Goal: Information Seeking & Learning: Learn about a topic

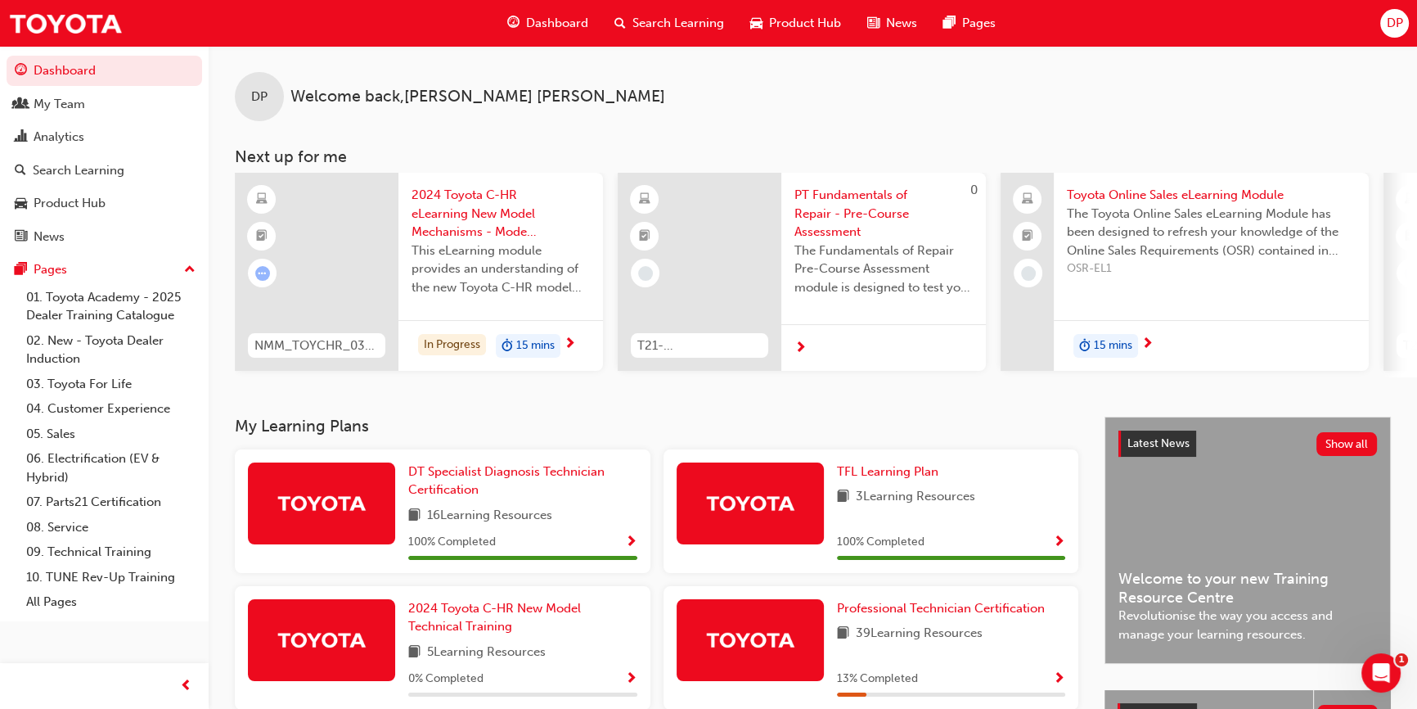
click at [692, 20] on span "Search Learning" at bounding box center [679, 23] width 92 height 19
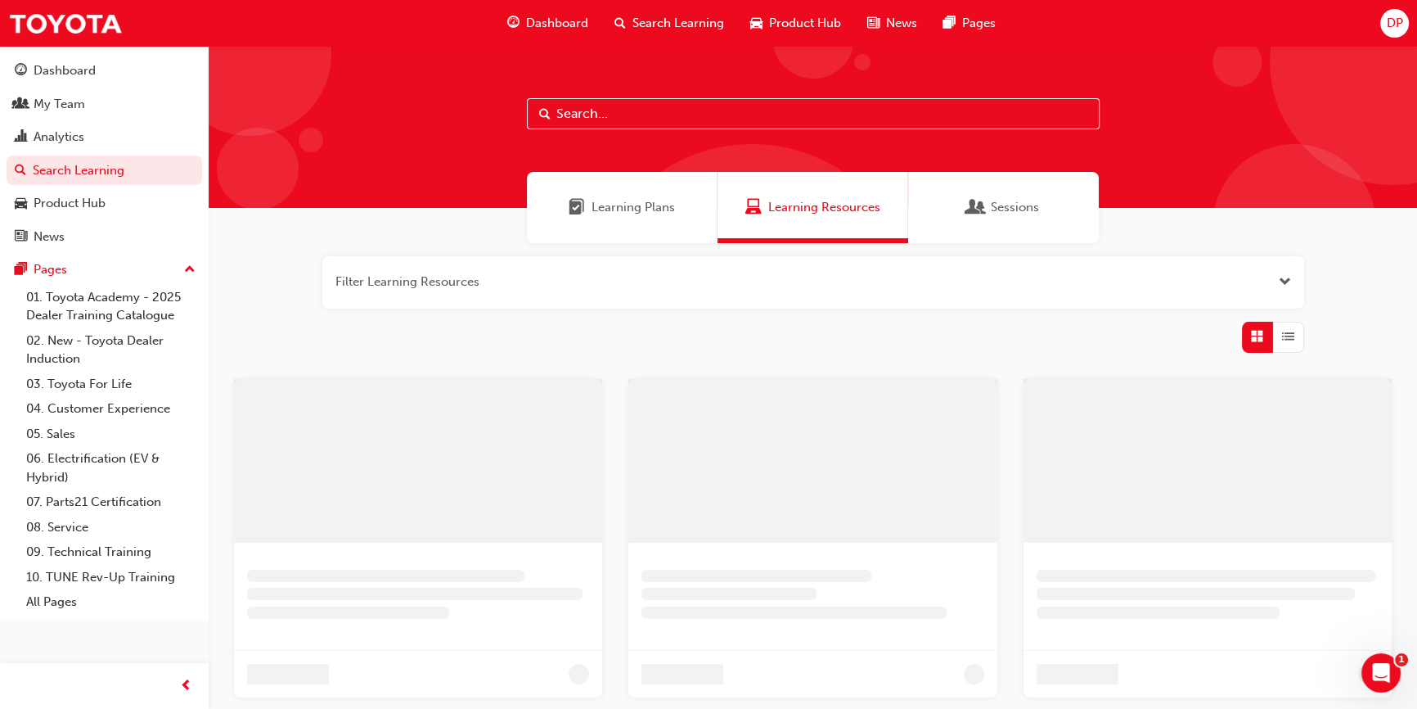
click at [614, 216] on div "Learning Plans" at bounding box center [622, 207] width 191 height 71
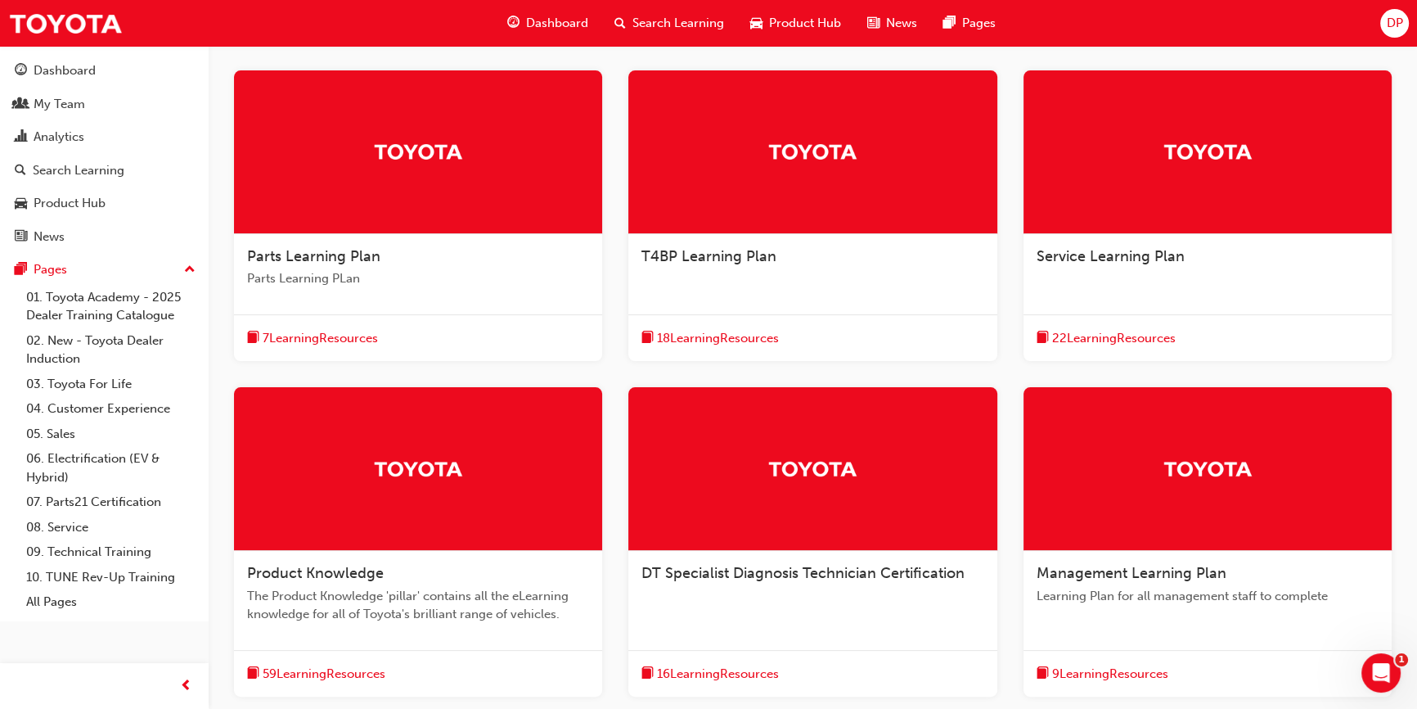
scroll to position [495, 0]
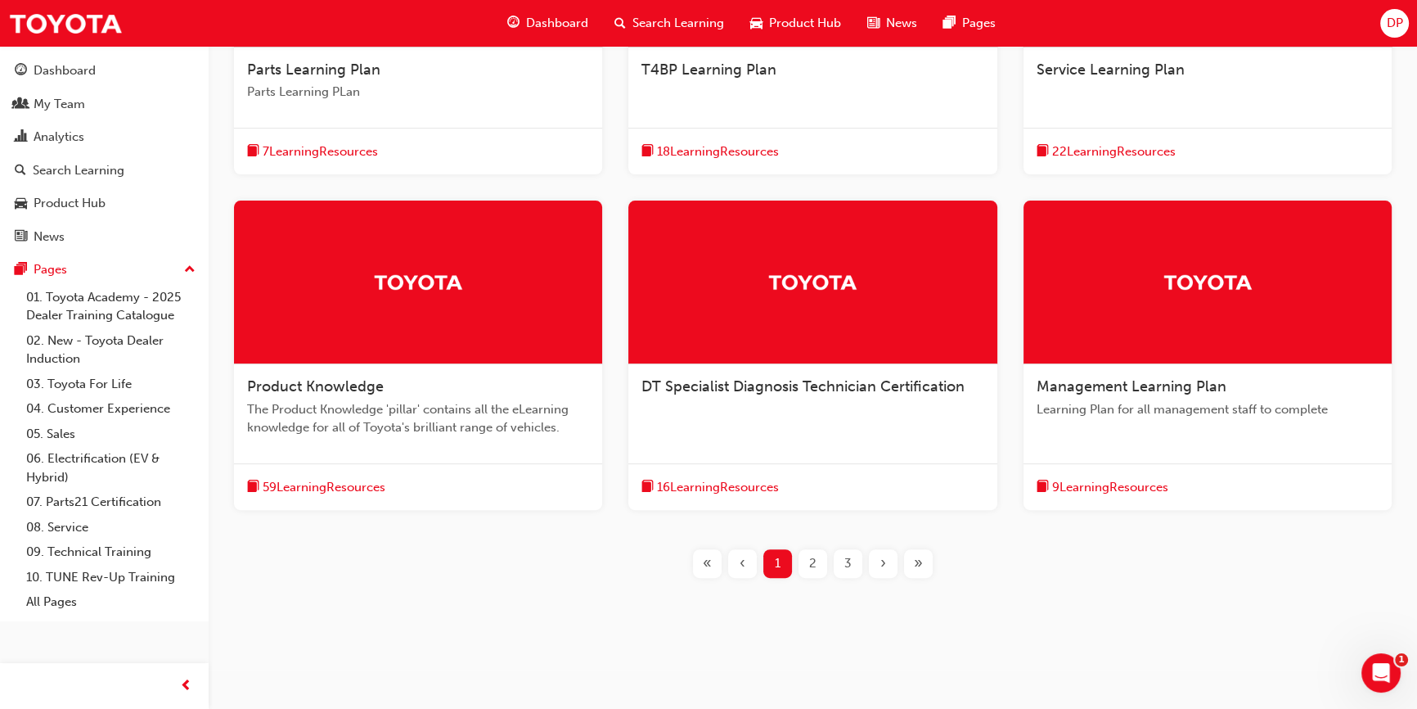
click at [852, 561] on div "3" at bounding box center [848, 563] width 29 height 29
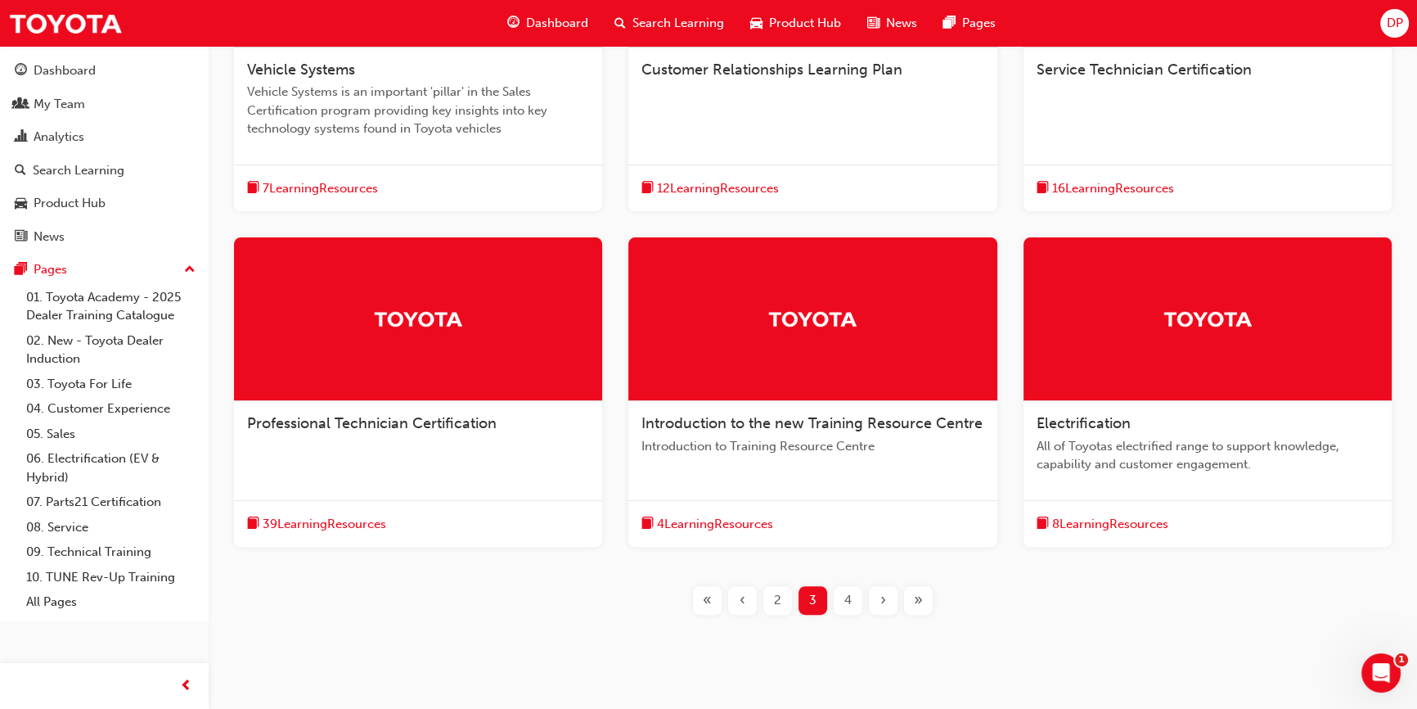
click at [849, 606] on span "4" at bounding box center [847, 600] width 7 height 19
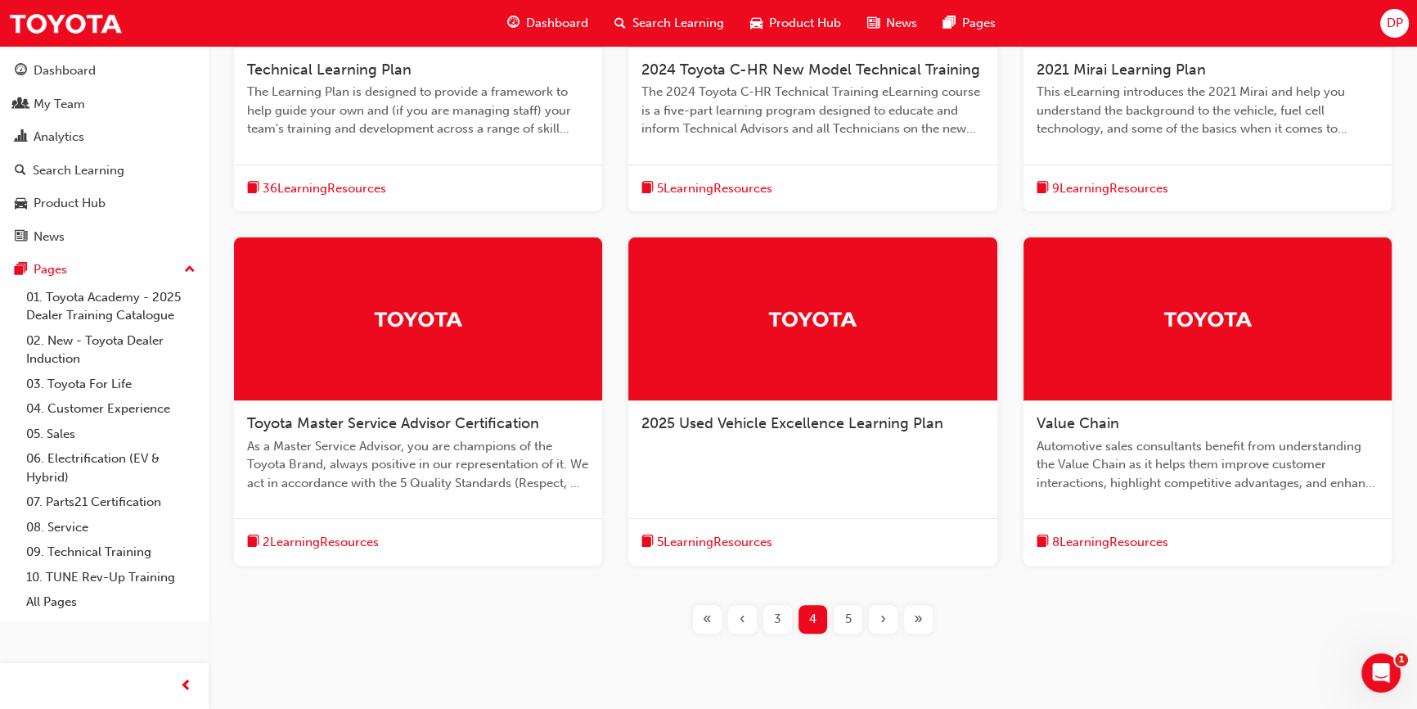
click at [851, 621] on div "5" at bounding box center [848, 619] width 29 height 29
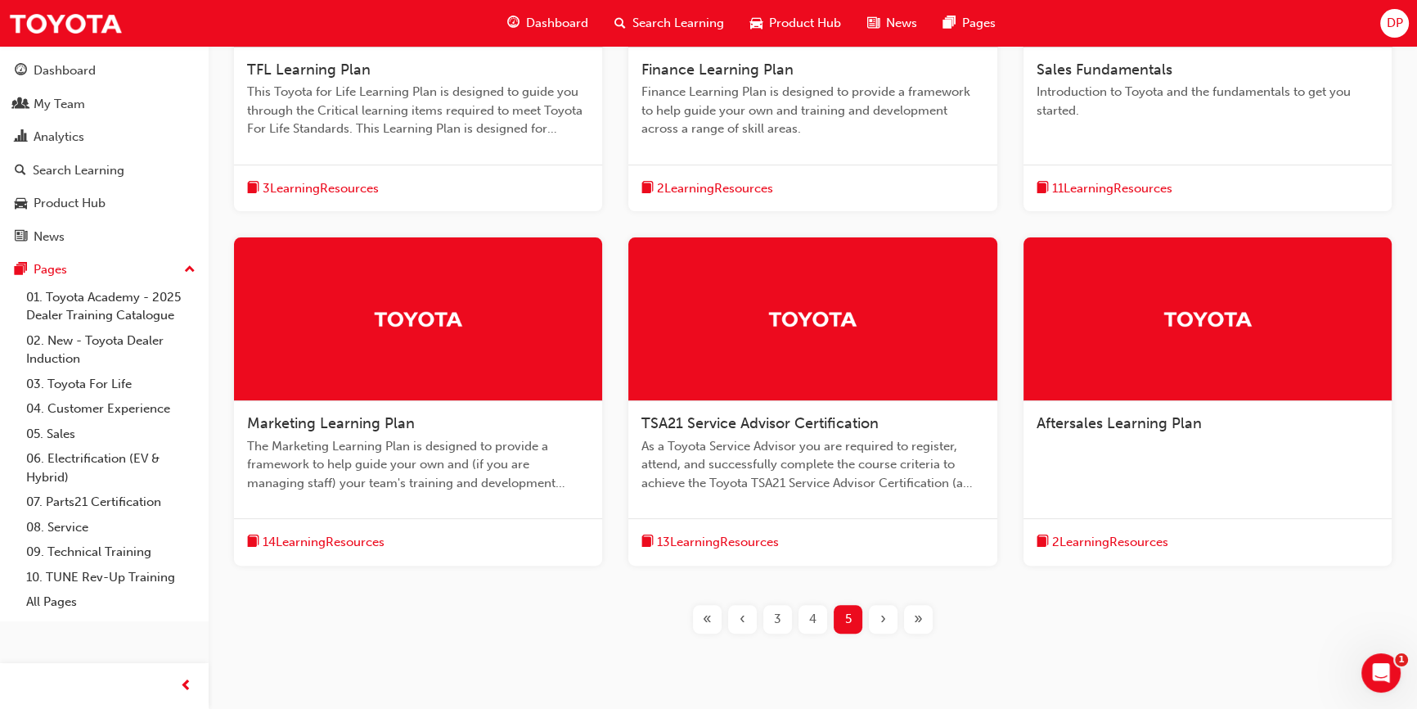
click at [1143, 425] on span "Aftersales Learning Plan" at bounding box center [1119, 423] width 165 height 18
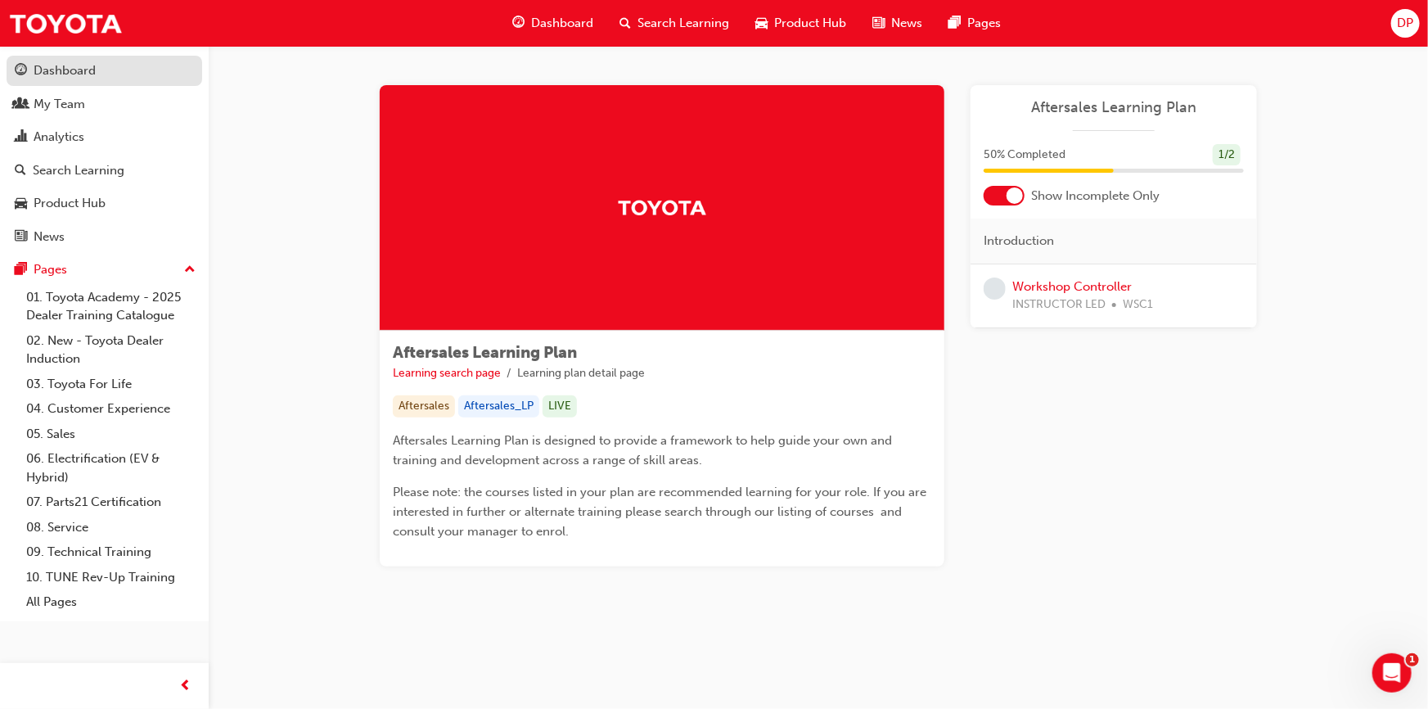
click at [57, 68] on div "Dashboard" at bounding box center [65, 70] width 62 height 19
